Goal: Information Seeking & Learning: Learn about a topic

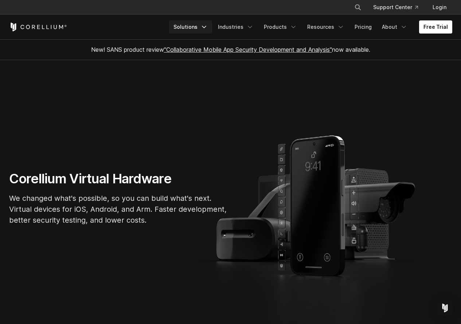
click at [199, 27] on link "Solutions" at bounding box center [190, 26] width 43 height 13
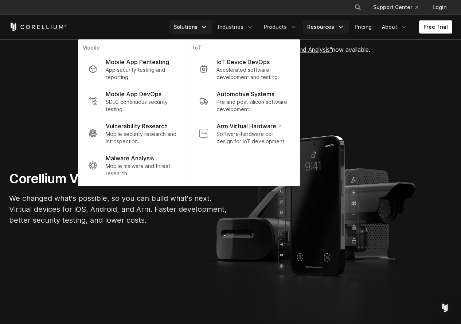
click at [321, 26] on link "Resources" at bounding box center [326, 26] width 46 height 13
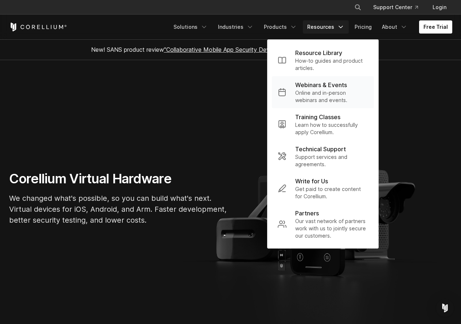
click at [321, 92] on p "Online and in-person webinars and events." at bounding box center [331, 96] width 73 height 15
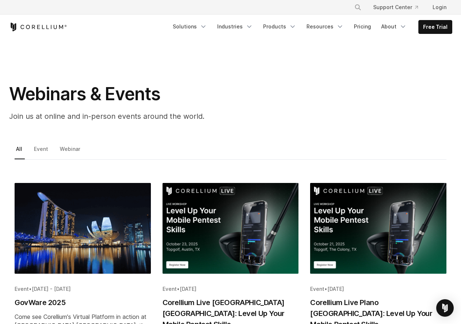
scroll to position [73, 0]
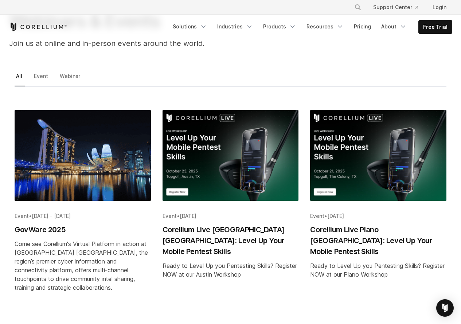
click at [225, 159] on img "Blog post summary: Corellium Live Austin TX: Level Up Your Mobile Pentest Skills" at bounding box center [231, 155] width 136 height 91
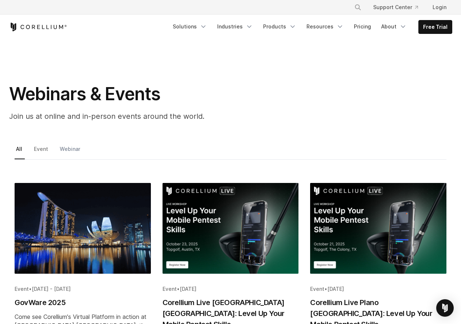
click at [69, 148] on link "Webinar" at bounding box center [70, 151] width 24 height 15
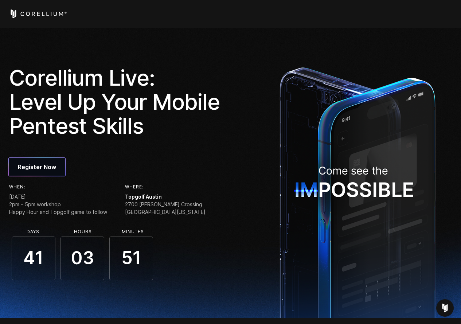
scroll to position [36, 0]
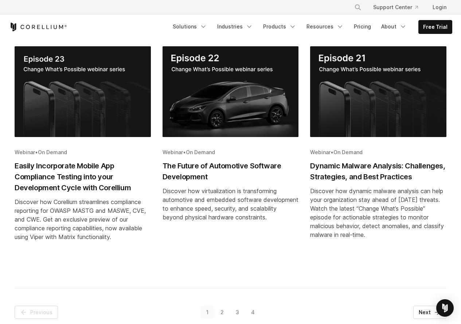
scroll to position [438, 0]
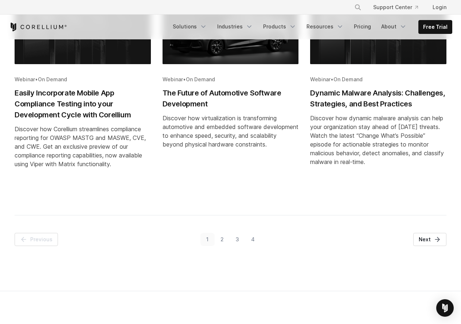
click at [221, 239] on link "2" at bounding box center [222, 239] width 15 height 13
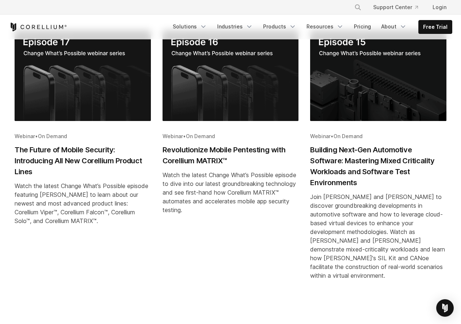
scroll to position [456, 0]
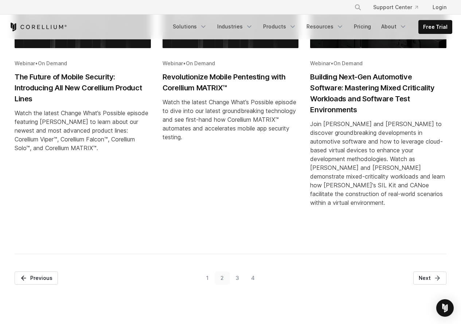
click at [239, 272] on link "3" at bounding box center [237, 278] width 15 height 13
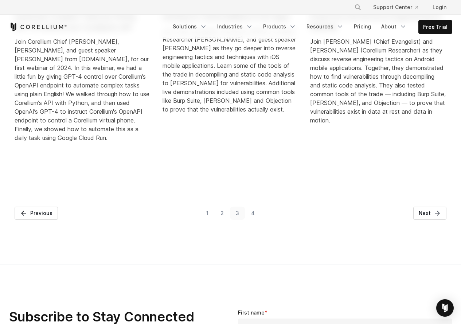
scroll to position [565, 0]
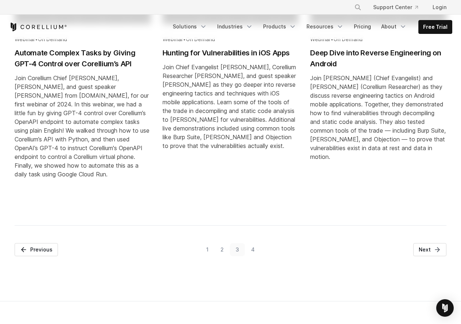
click at [252, 249] on link "4" at bounding box center [253, 249] width 16 height 13
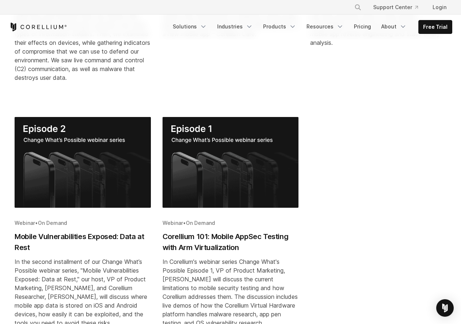
scroll to position [383, 0]
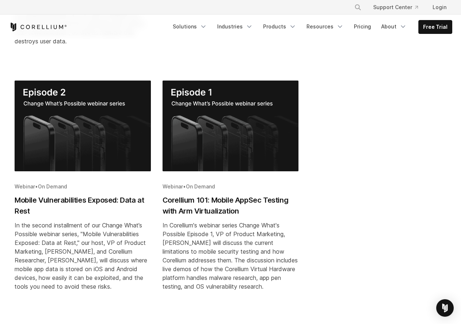
click at [228, 145] on img "Blog post summary: Corellium 101: Mobile AppSec Testing with Arm Virtualization" at bounding box center [231, 126] width 136 height 91
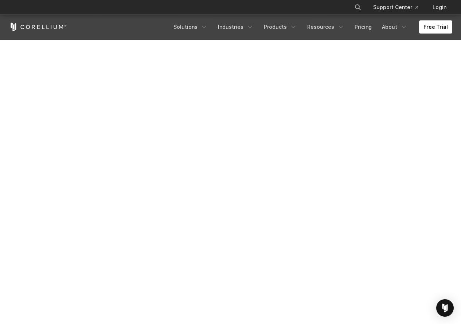
scroll to position [182, 0]
